Goal: Find contact information: Find contact information

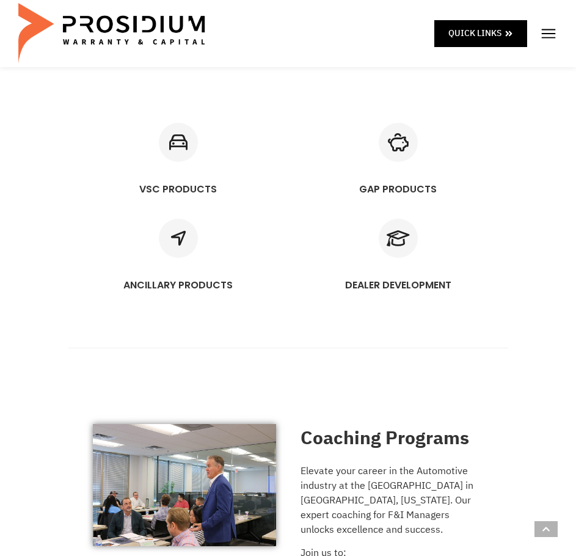
scroll to position [937, 0]
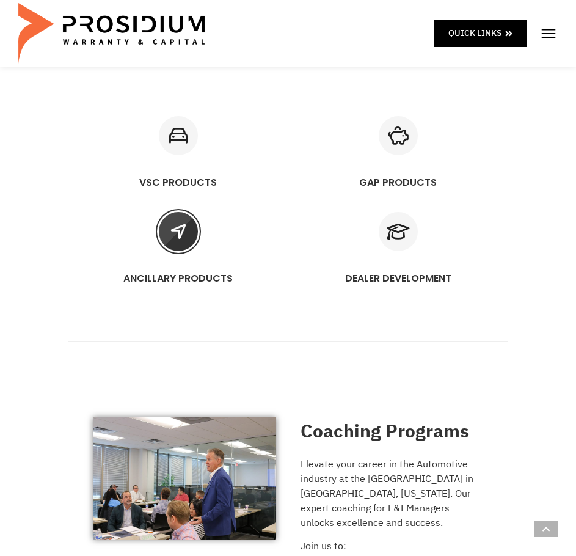
click at [187, 229] on icon "ANCILLARY PRODUCTS" at bounding box center [178, 231] width 39 height 39
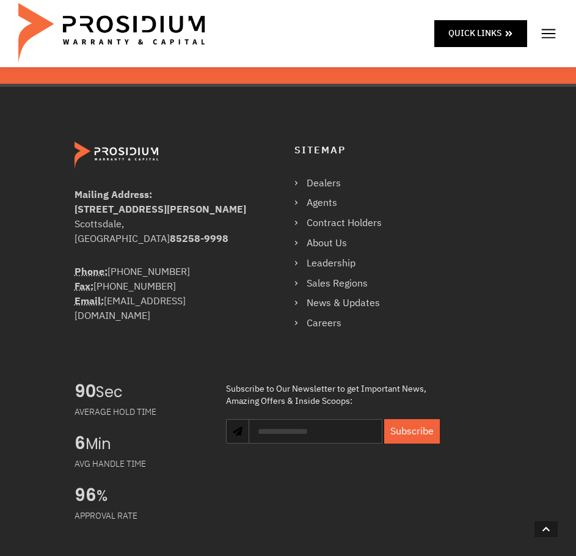
scroll to position [2872, 0]
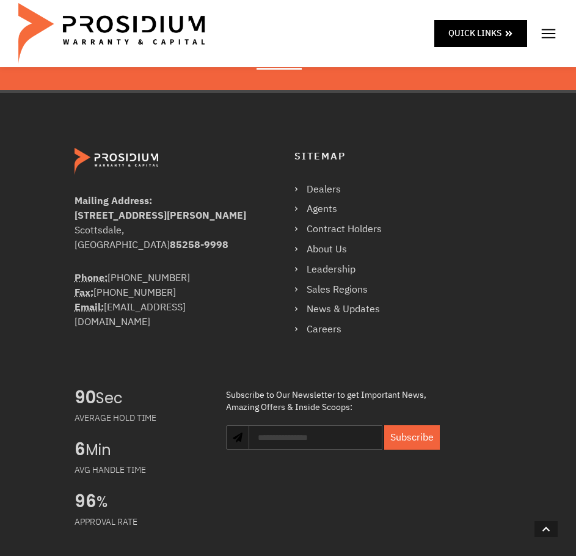
drag, startPoint x: 181, startPoint y: 247, endPoint x: 108, endPoint y: 254, distance: 73.7
click at [108, 271] on div "Phone: [PHONE_NUMBER] Fax: [PHONE_NUMBER] Email: [EMAIL_ADDRESS][DOMAIN_NAME]" at bounding box center [163, 300] width 177 height 59
copy div "[PHONE_NUMBER]"
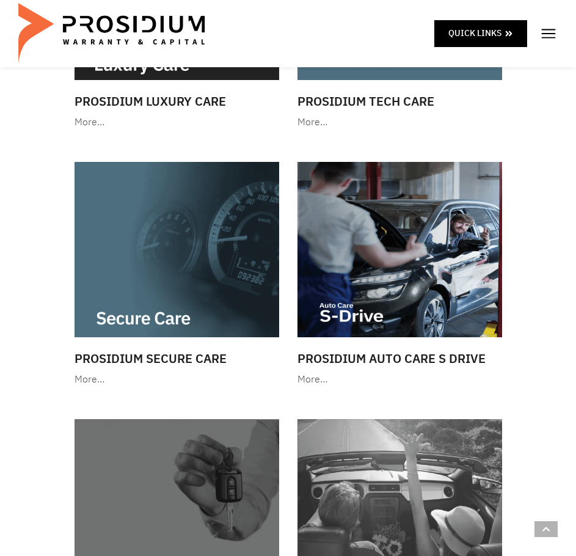
scroll to position [835, 0]
